Goal: Find specific page/section: Find specific page/section

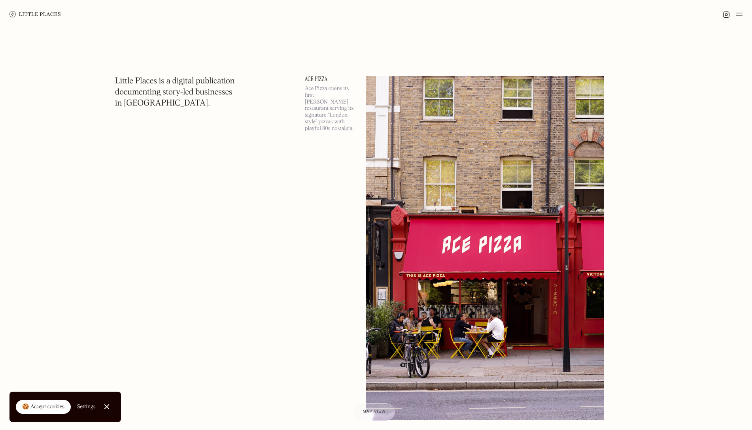
click at [739, 14] on img at bounding box center [739, 13] width 6 height 9
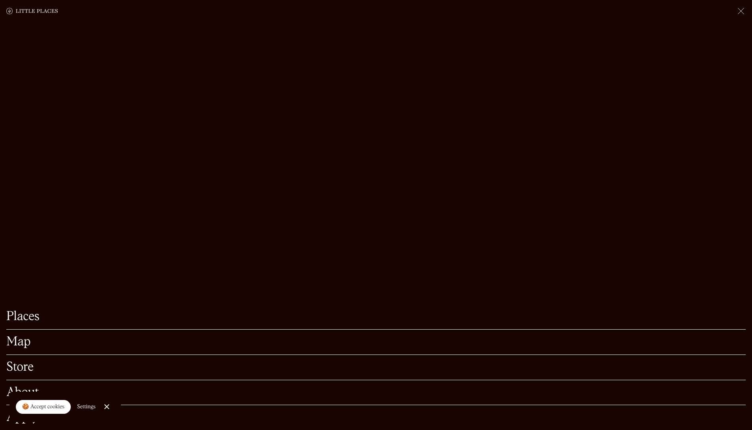
scroll to position [54, 0]
click at [19, 348] on link "Map" at bounding box center [375, 342] width 739 height 12
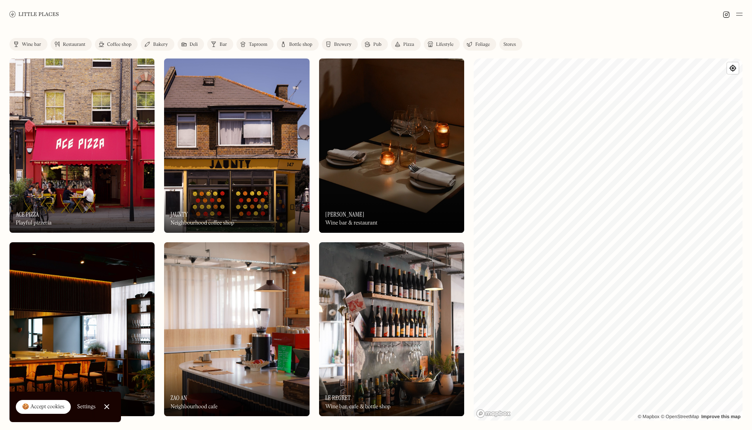
click at [72, 40] on link "Restaurant" at bounding box center [71, 44] width 41 height 13
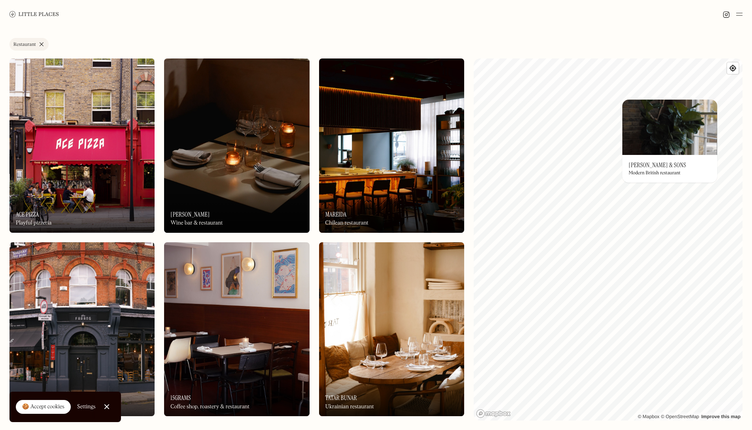
click at [639, 163] on h3 "[PERSON_NAME] & Sons" at bounding box center [657, 165] width 57 height 8
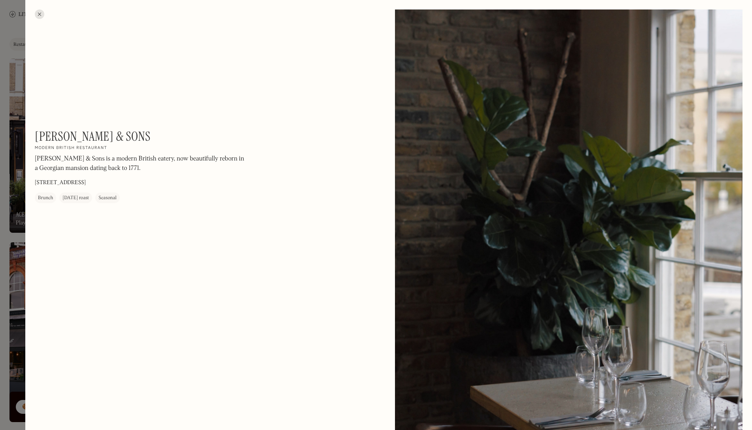
click at [38, 14] on div at bounding box center [39, 13] width 9 height 9
